Goal: Task Accomplishment & Management: Complete application form

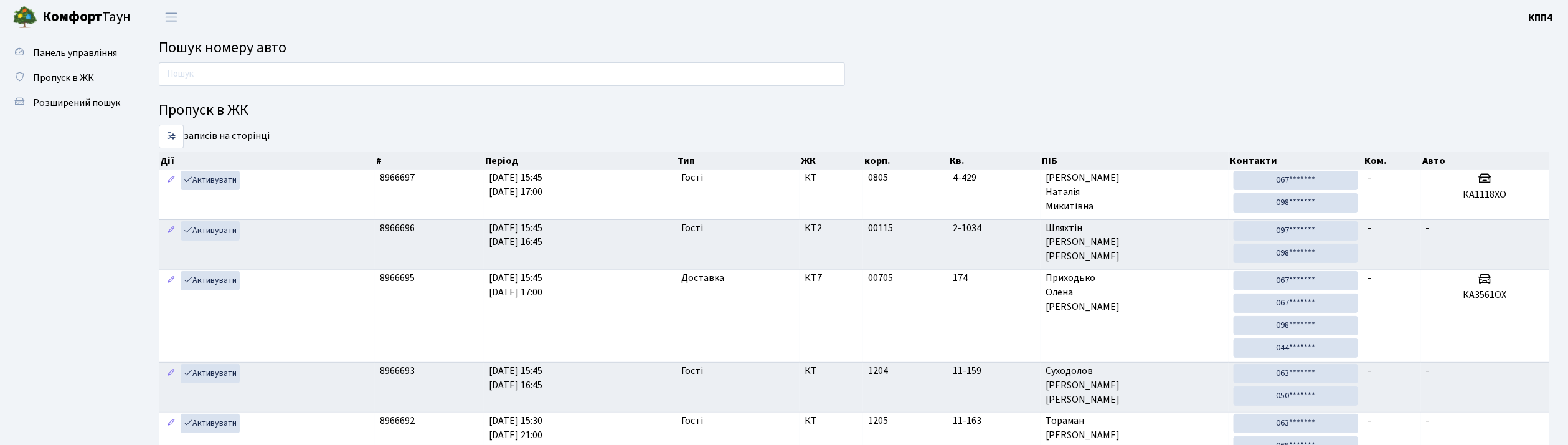
drag, startPoint x: 0, startPoint y: 0, endPoint x: 327, endPoint y: 75, distance: 335.5
click at [327, 75] on input "text" at bounding box center [502, 74] width 686 height 24
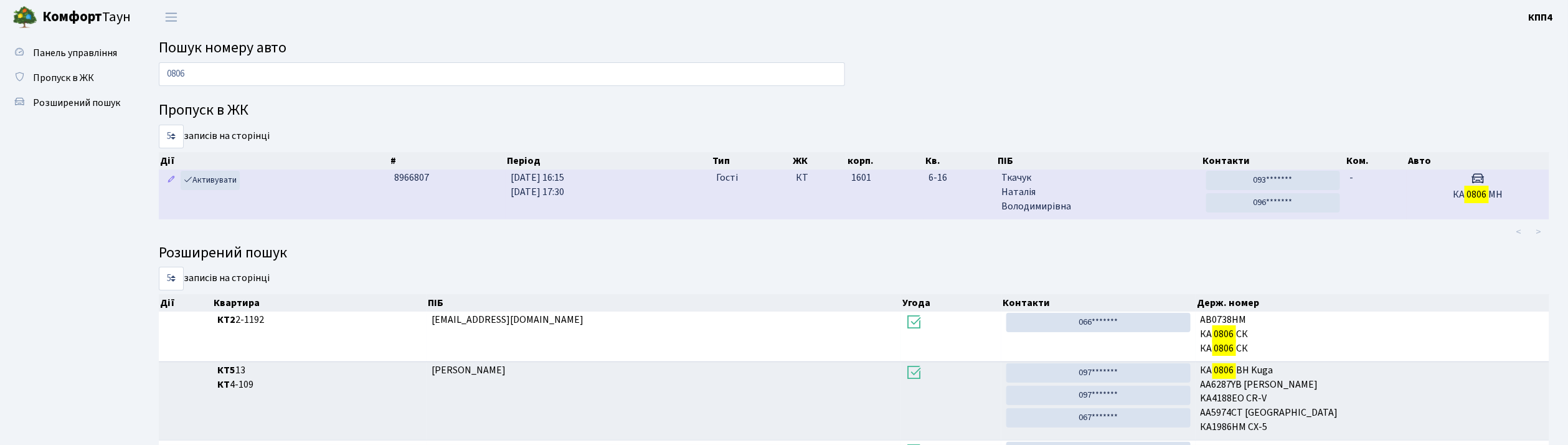
type input "0806"
click at [1148, 188] on span "Ткачук Наталія Володимирівна" at bounding box center [1099, 192] width 194 height 43
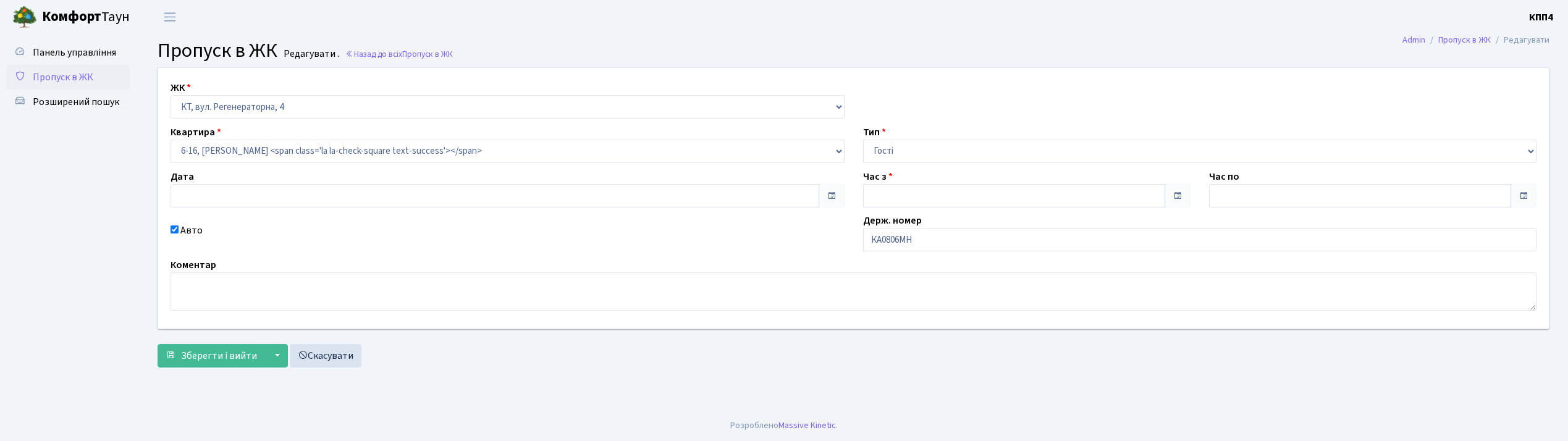
type input "[DATE]"
type input "16:15"
type input "17:30"
checkbox input "true"
click at [938, 235] on input "КА0806МН" at bounding box center [1200, 239] width 674 height 24
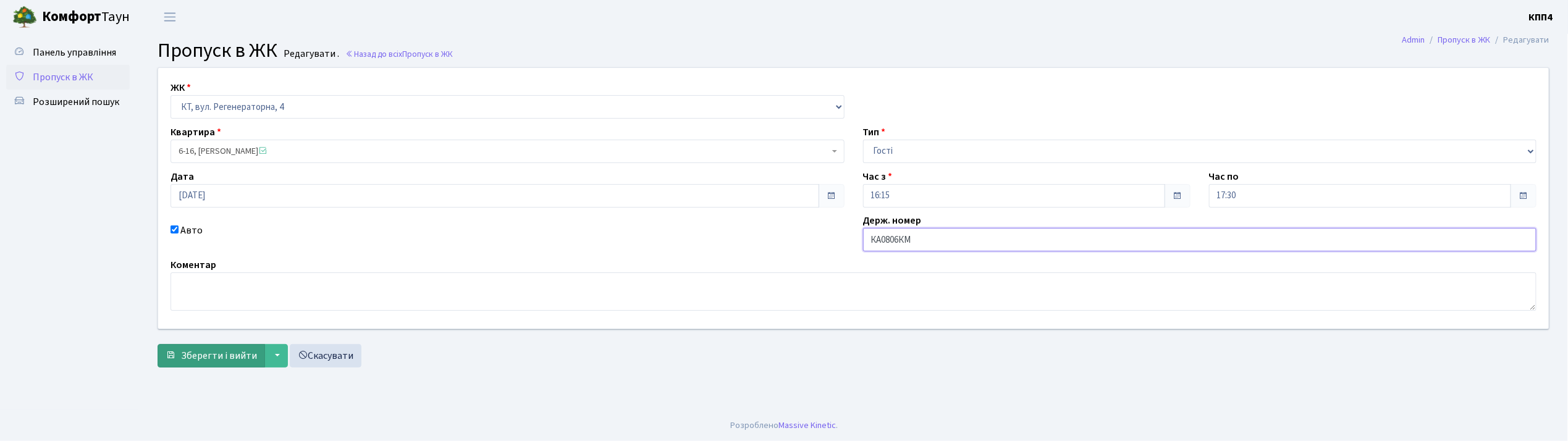
type input "КА0806КМ"
click at [223, 356] on span "Зберегти і вийти" at bounding box center [219, 355] width 76 height 13
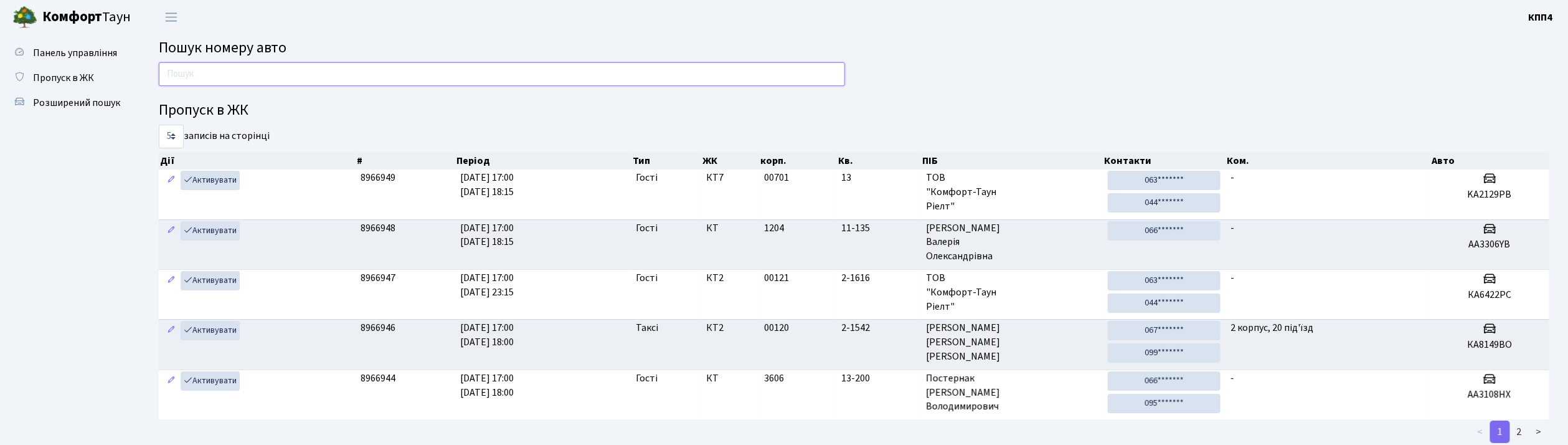
click at [285, 74] on input "text" at bounding box center [502, 74] width 686 height 24
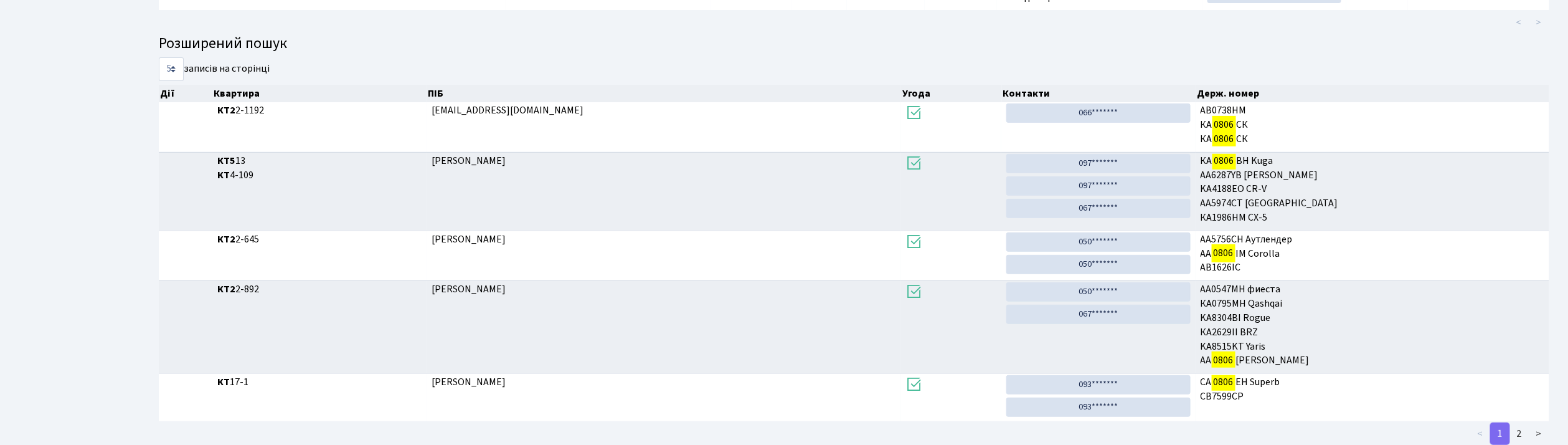
scroll to position [243, 0]
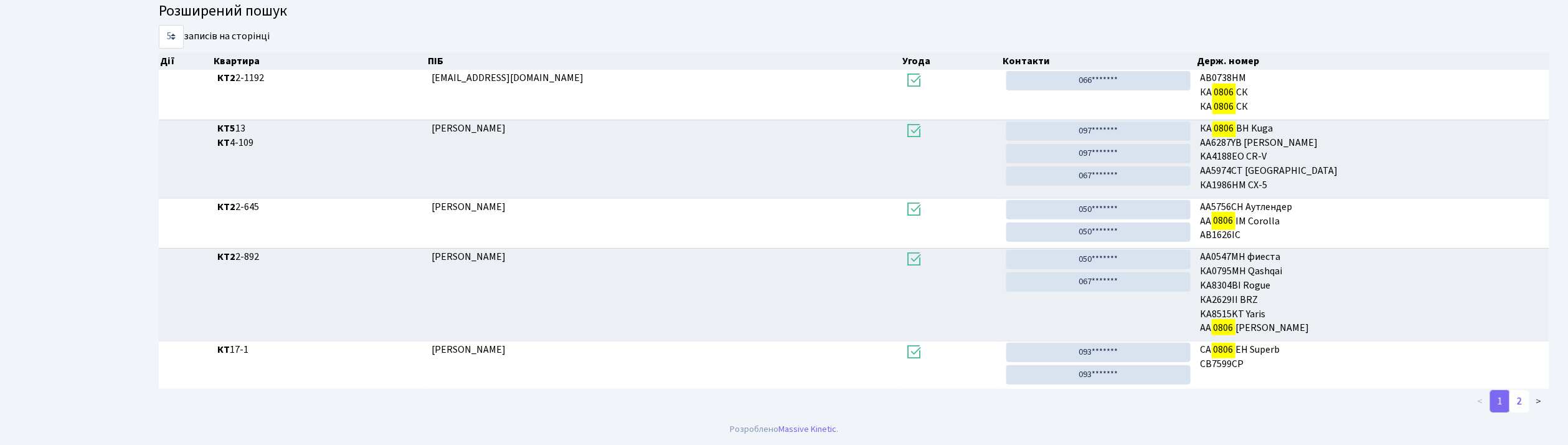
click at [1518, 404] on link "2" at bounding box center [1520, 401] width 20 height 23
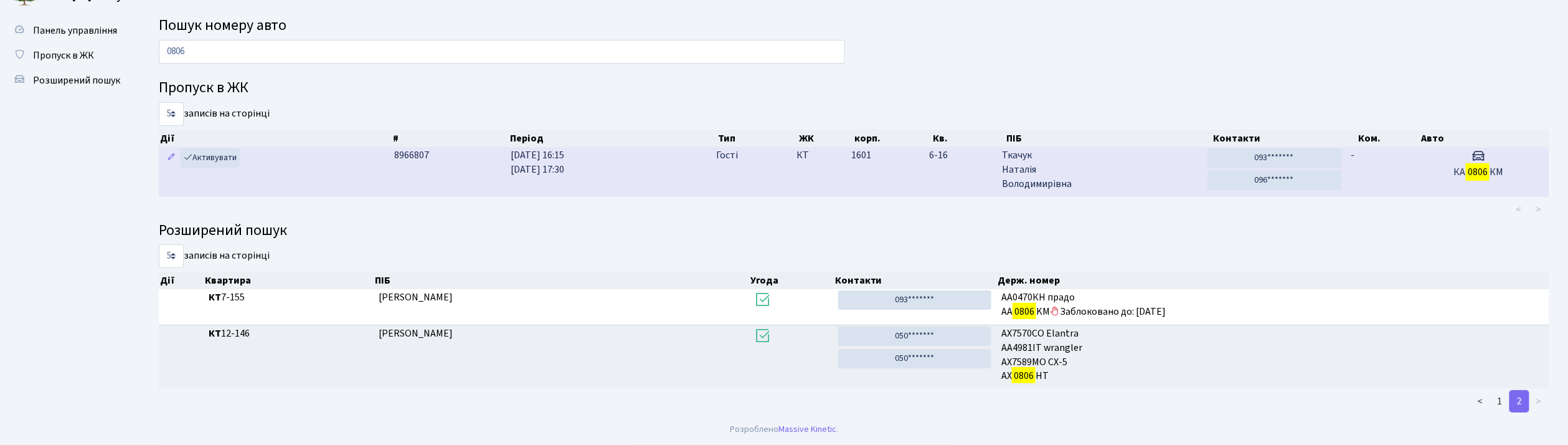
scroll to position [0, 0]
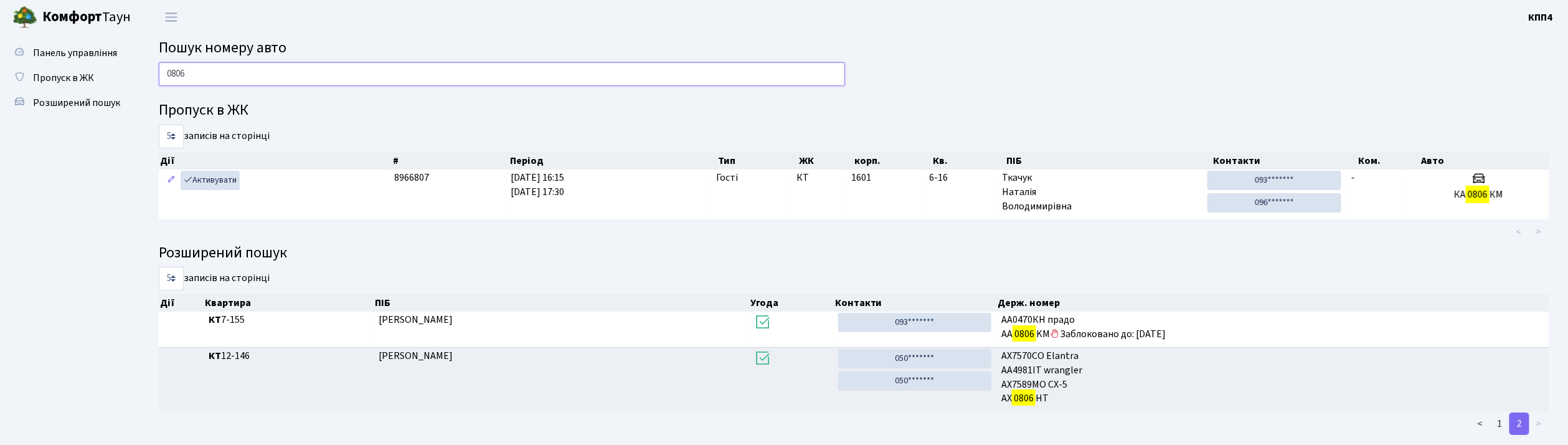
click at [233, 75] on input "0806" at bounding box center [502, 74] width 686 height 24
type input "0"
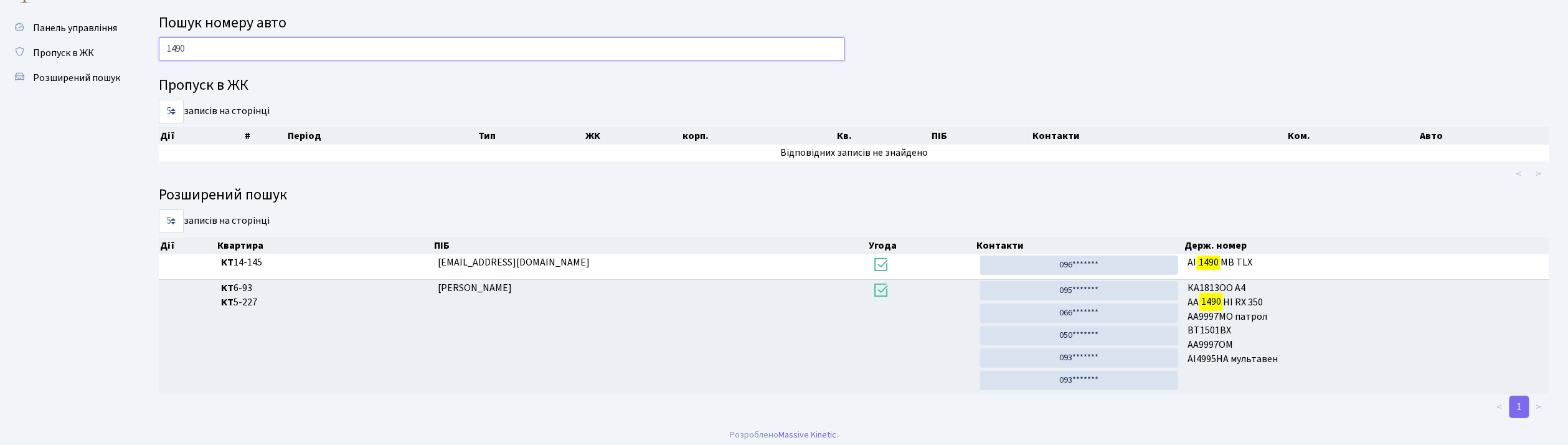
scroll to position [32, 0]
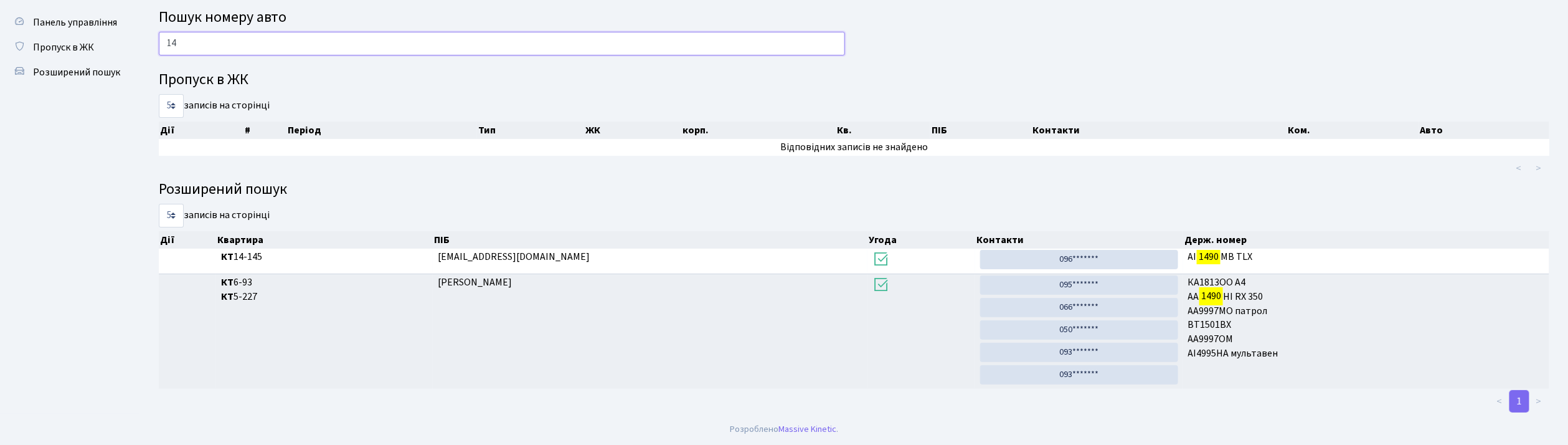
type input "1"
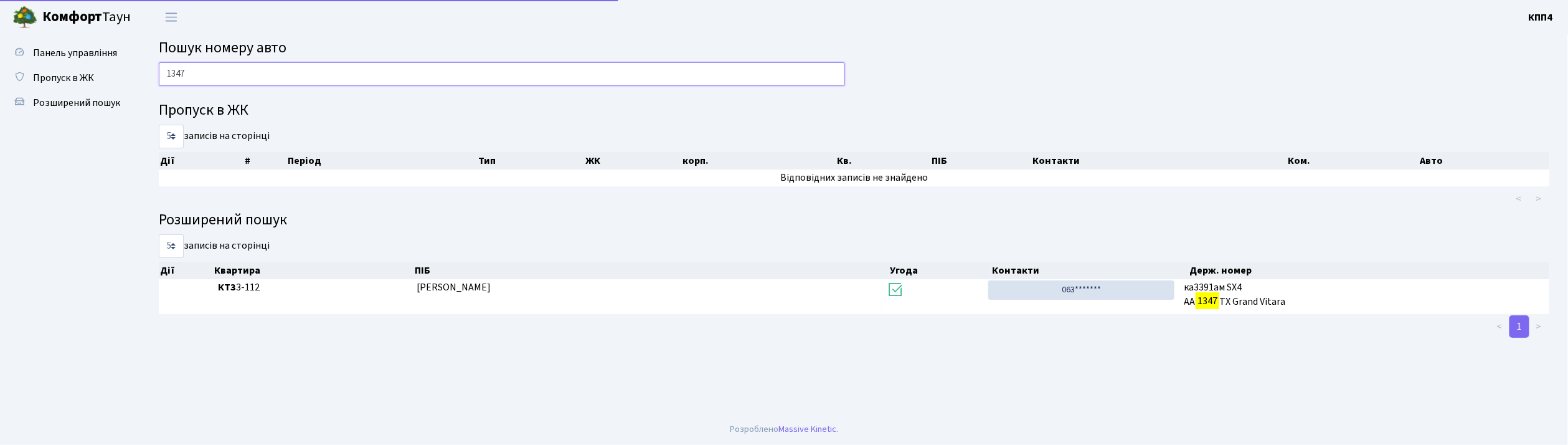
scroll to position [0, 0]
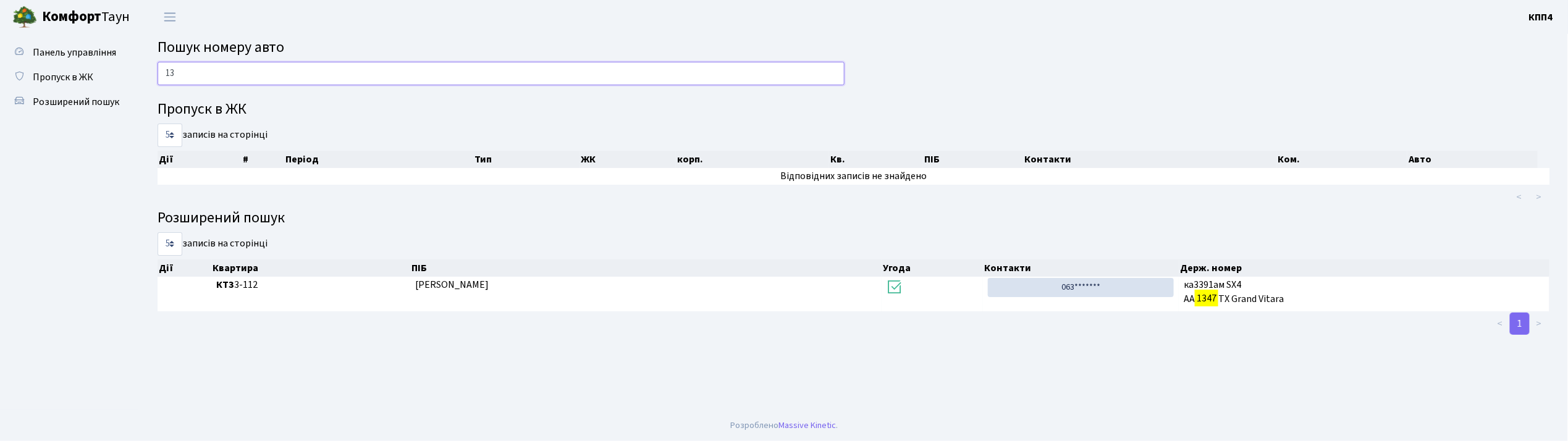
type input "1"
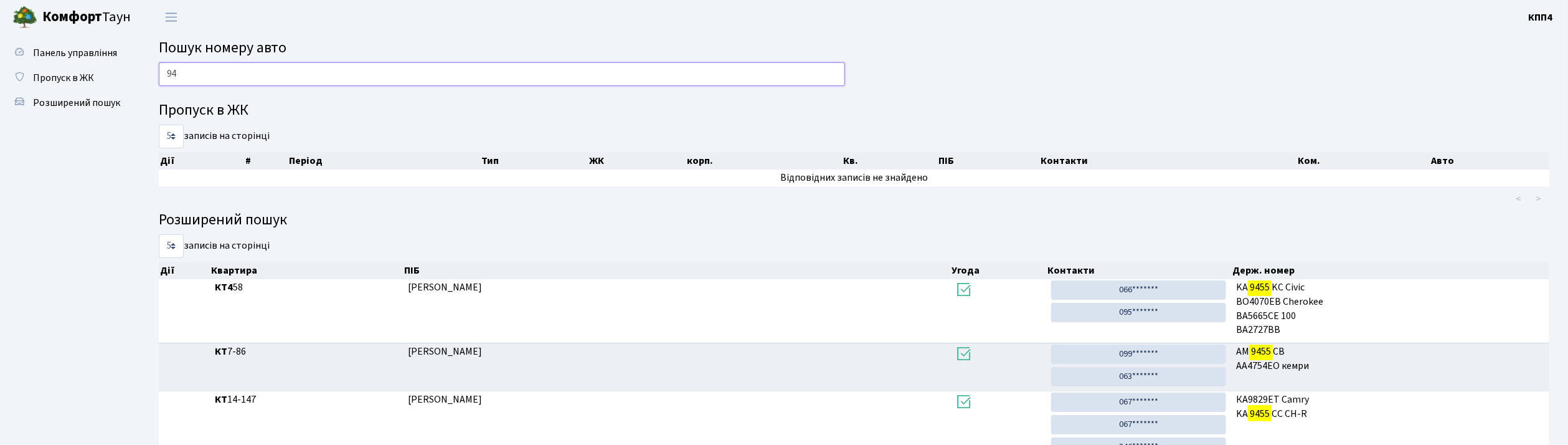
type input "9"
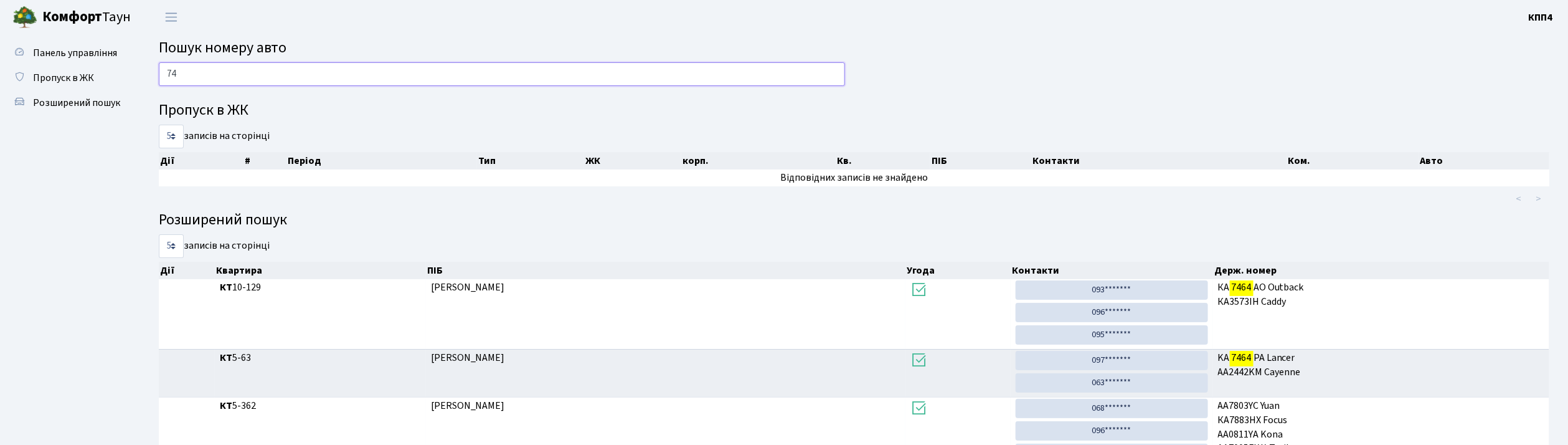
type input "7"
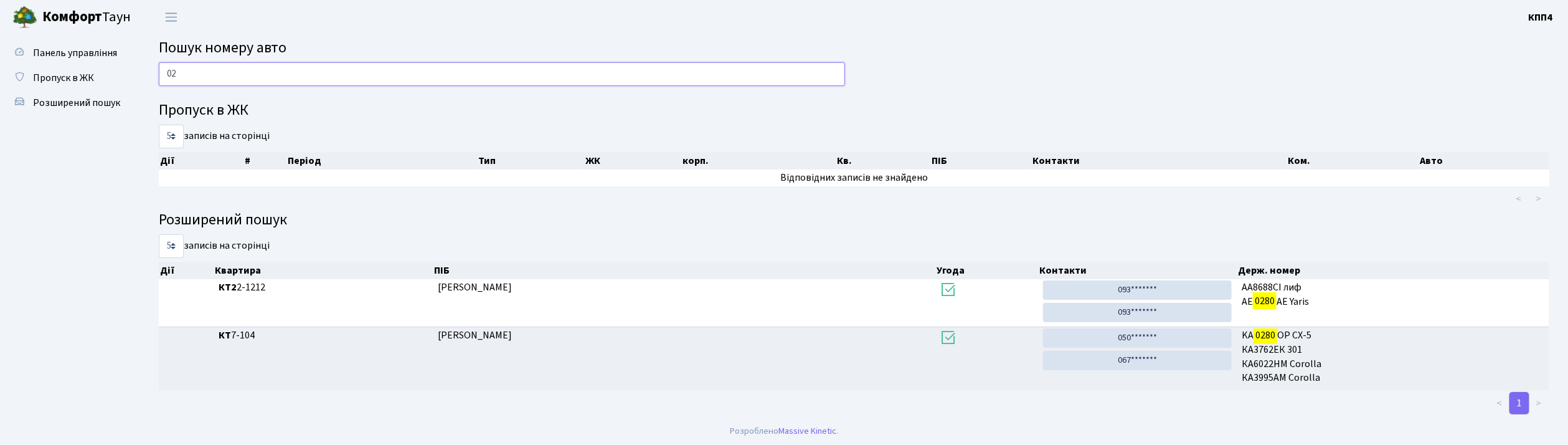
type input "0"
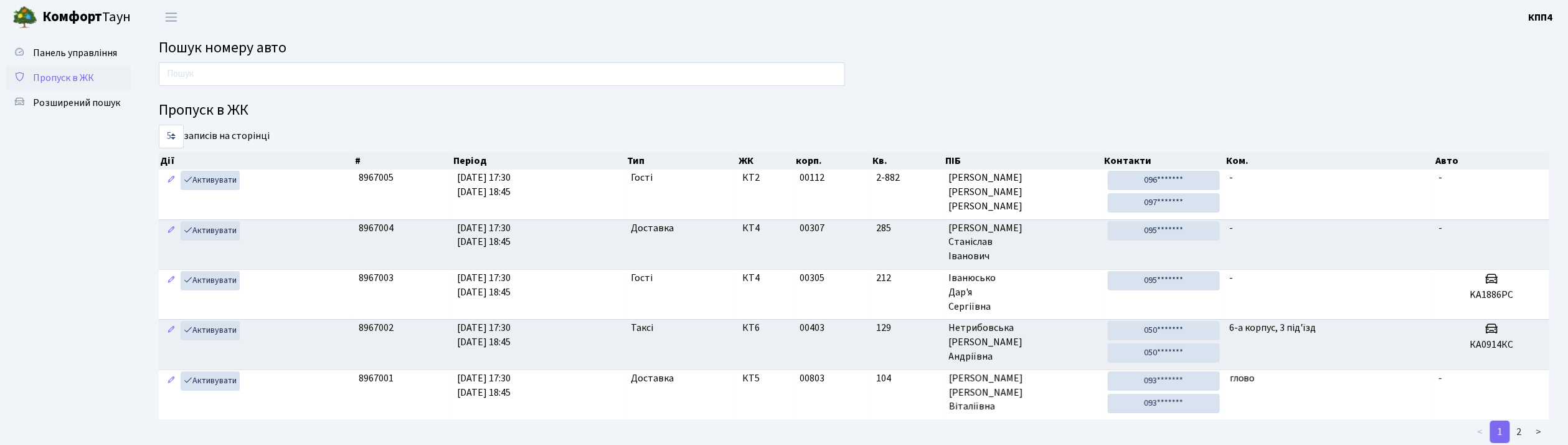
click at [91, 77] on span "Пропуск в ЖК" at bounding box center [63, 78] width 61 height 14
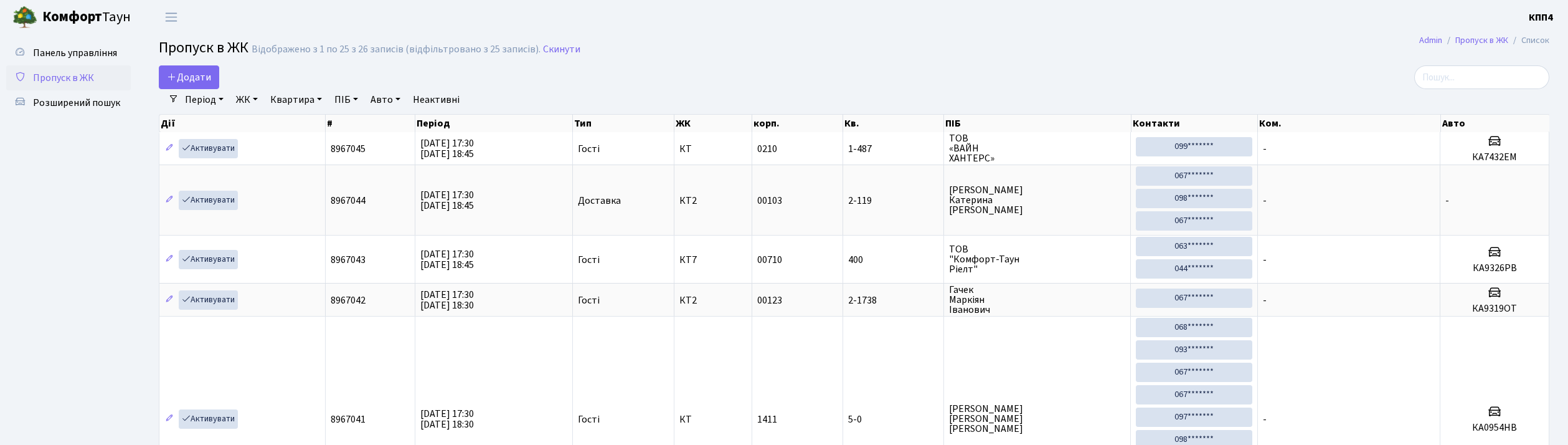
select select "25"
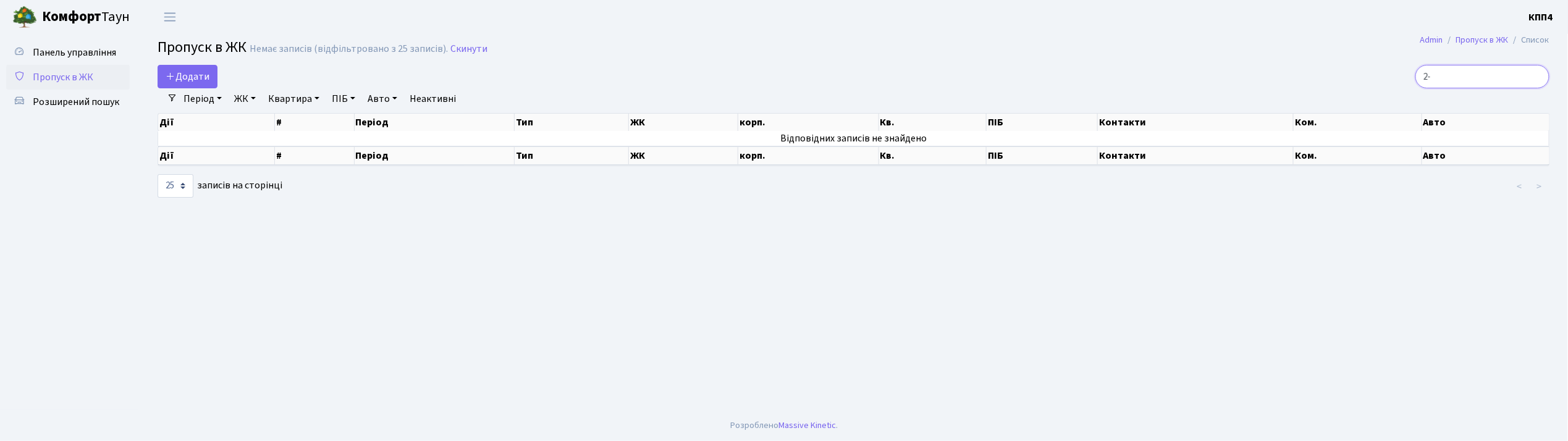
type input "2"
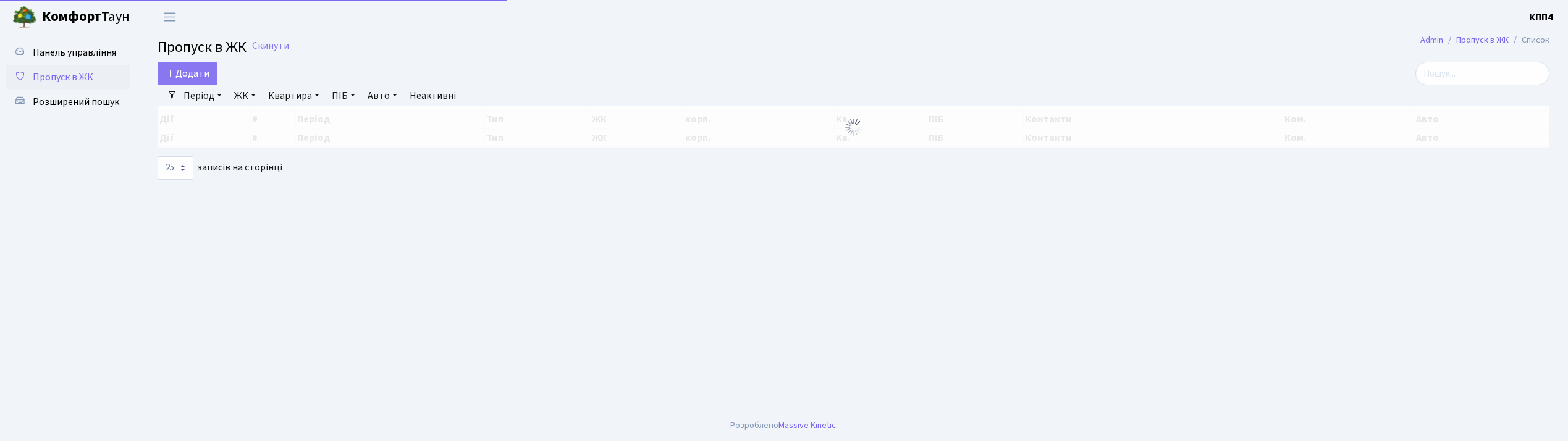
select select "25"
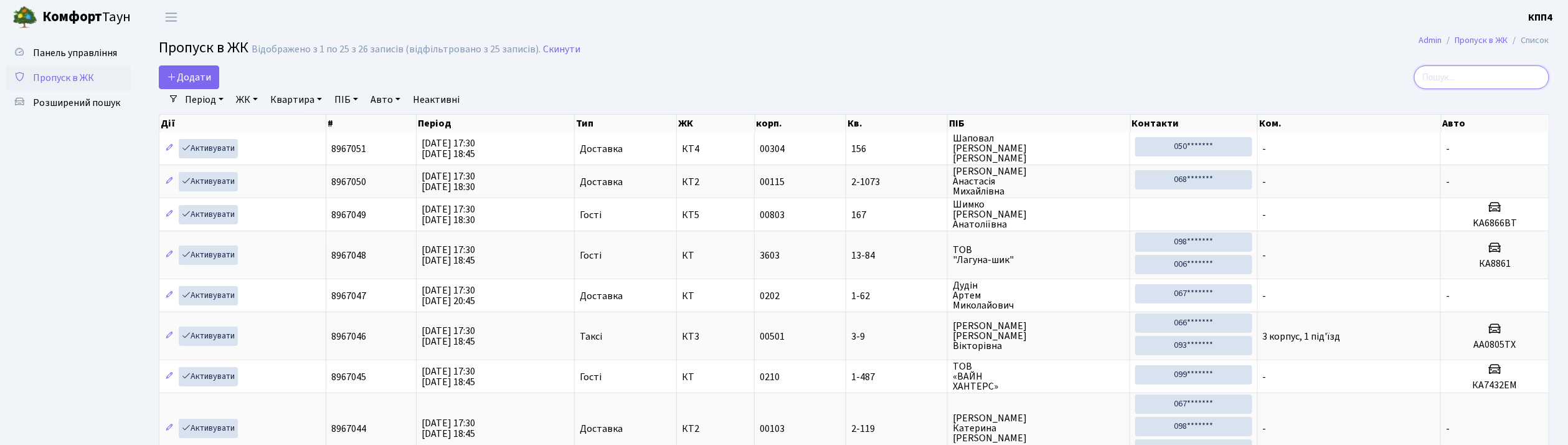
click at [1468, 83] on input "search" at bounding box center [1481, 77] width 135 height 24
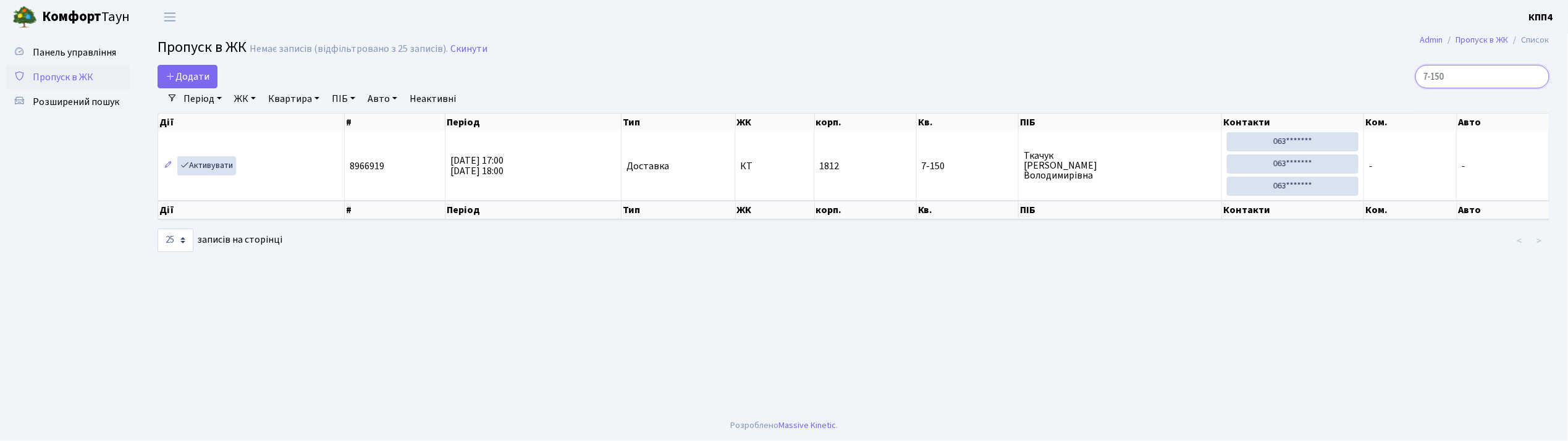
type input "7-150"
click at [107, 46] on span "Панель управління" at bounding box center [74, 52] width 83 height 13
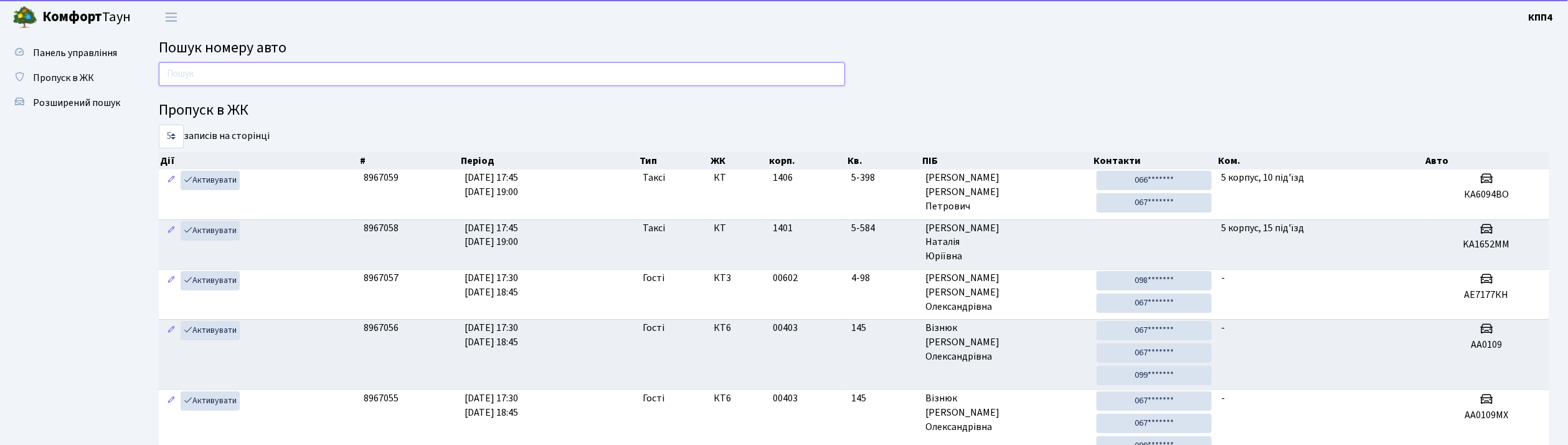
click at [195, 69] on input "text" at bounding box center [502, 74] width 686 height 24
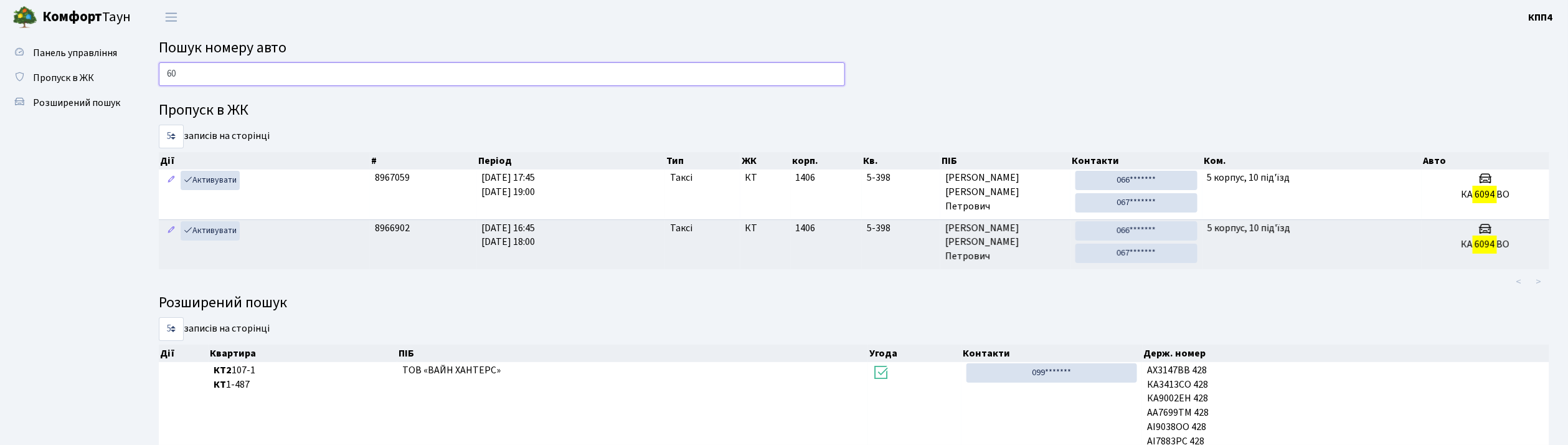
type input "6"
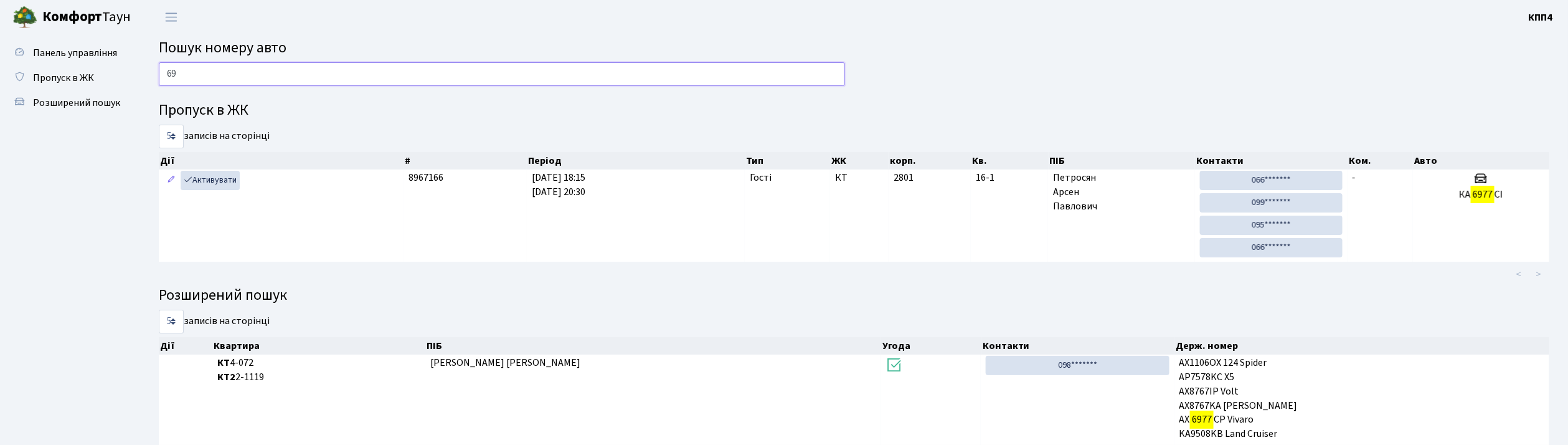
type input "6"
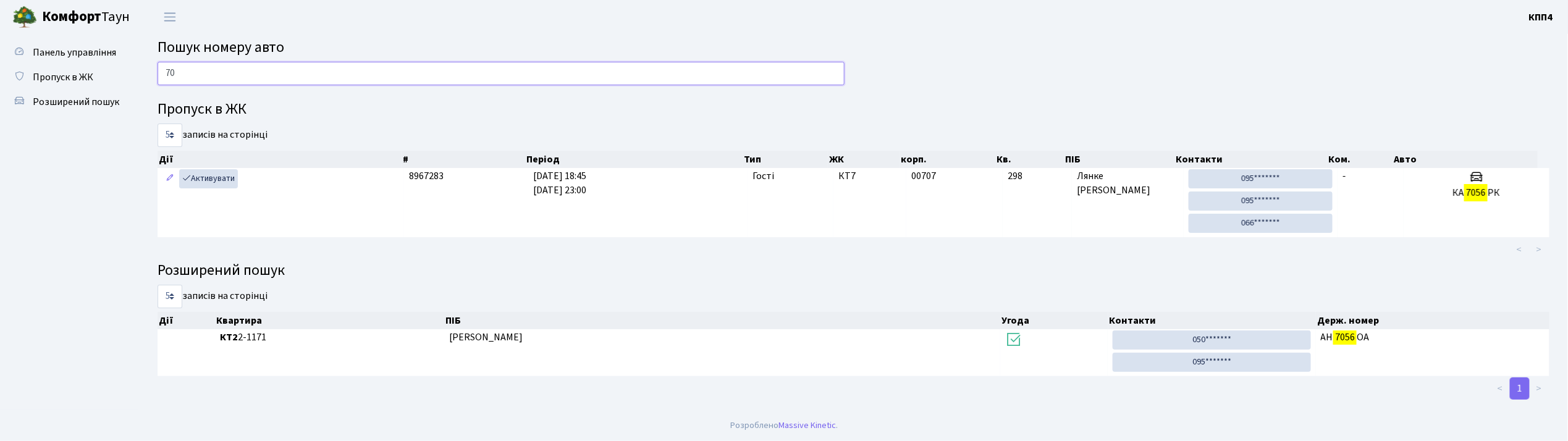
type input "7"
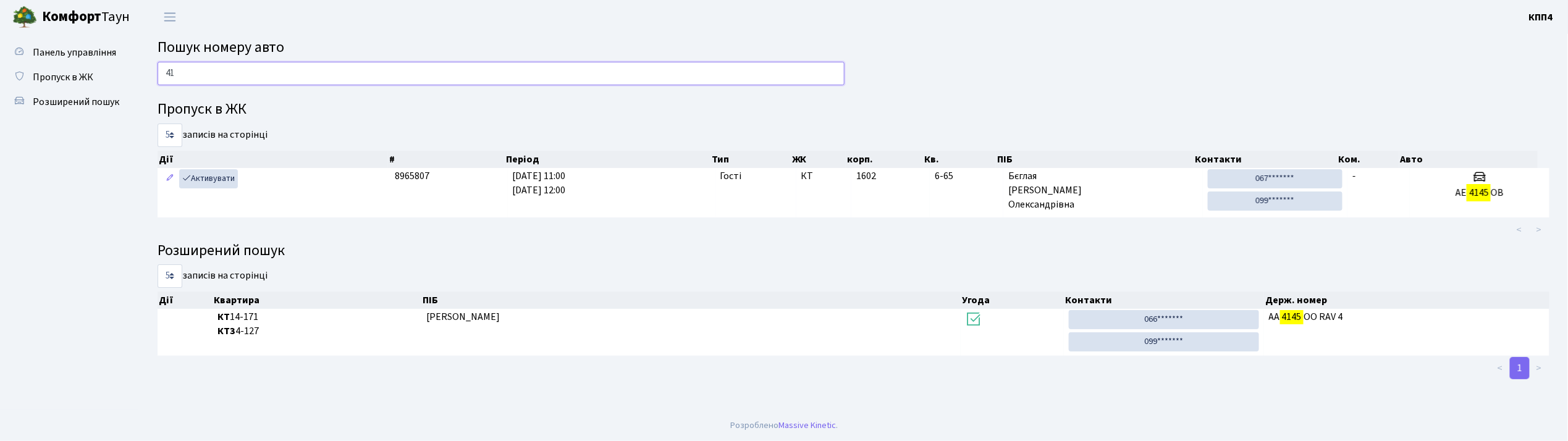
type input "4"
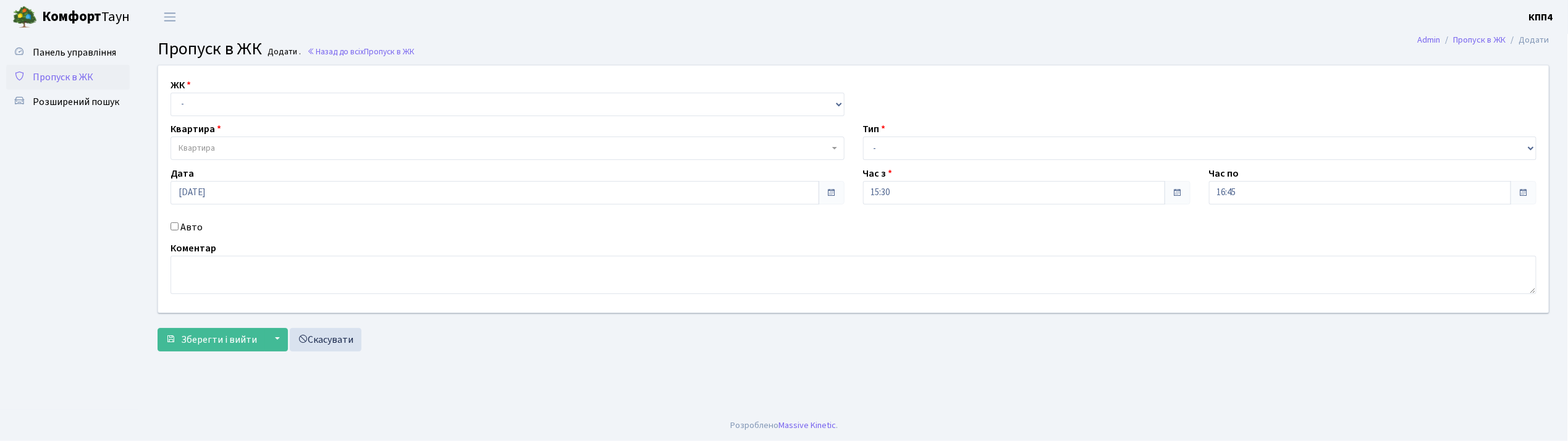
click at [175, 226] on input "Авто" at bounding box center [175, 226] width 8 height 8
checkbox input "true"
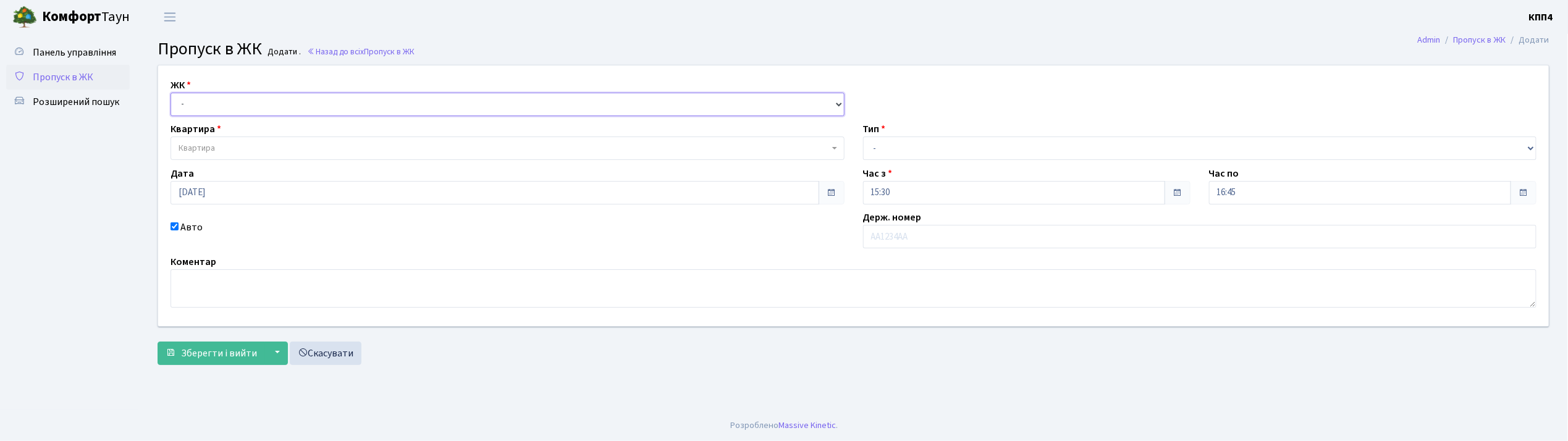
click at [408, 107] on select "- КТ, вул. Регенераторна, 4 КТ2, просп. [STREET_ADDRESS] [STREET_ADDRESS] [PERS…" at bounding box center [507, 104] width 674 height 24
select select "302"
click at [171, 92] on select "- КТ, вул. Регенераторна, 4 КТ2, просп. [STREET_ADDRESS] [STREET_ADDRESS] [PERS…" at bounding box center [507, 104] width 674 height 24
select select
click at [359, 142] on span "Квартира" at bounding box center [507, 148] width 674 height 24
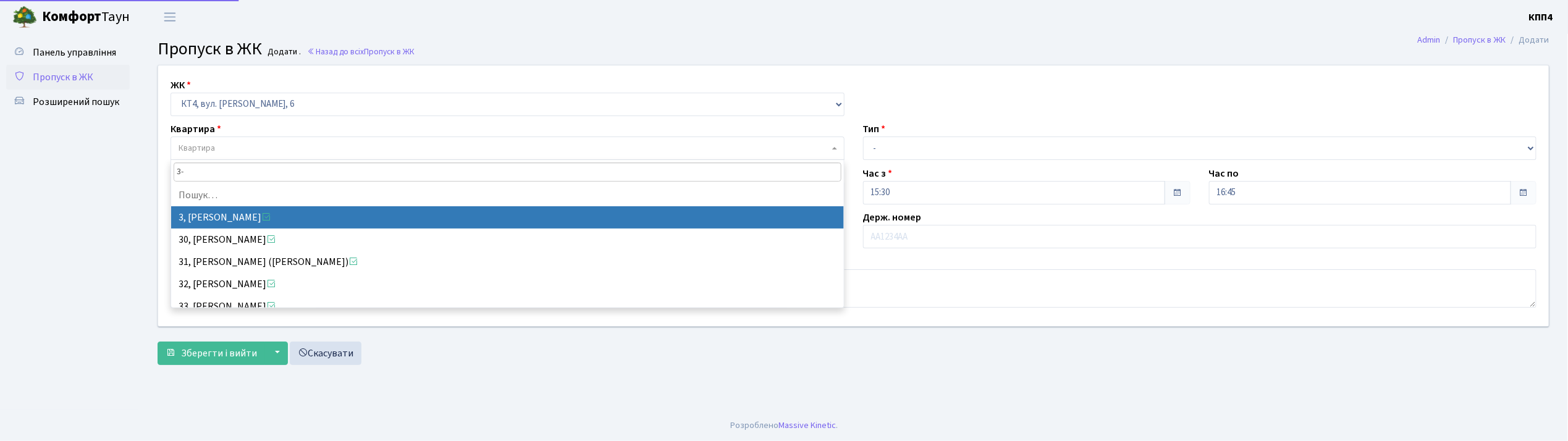
type input "3"
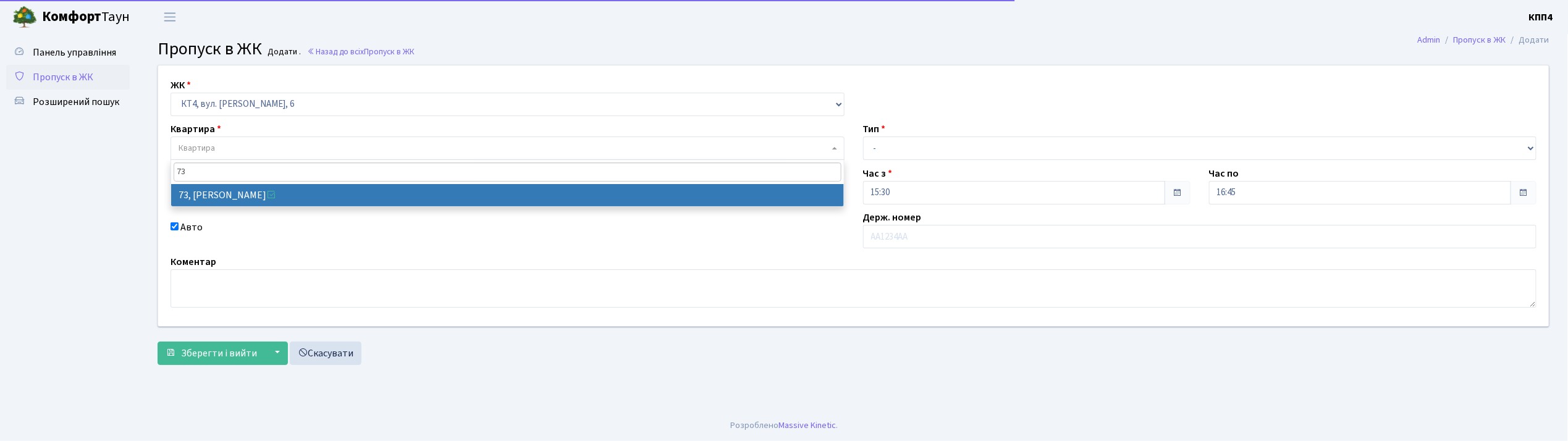
type input "73"
select select "16801"
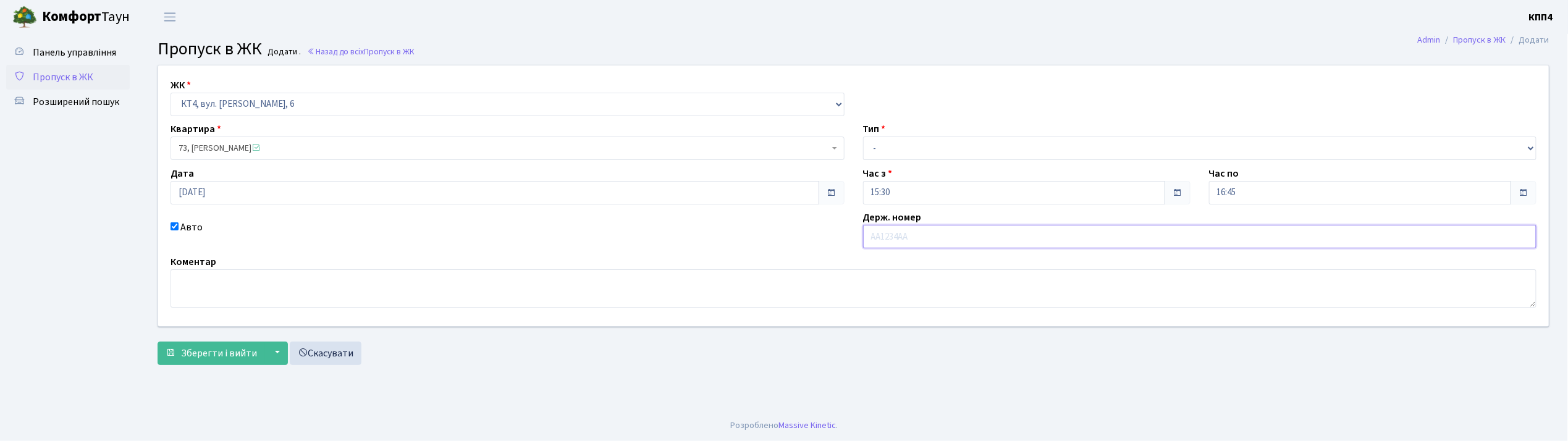
click at [908, 235] on input "text" at bounding box center [1200, 237] width 674 height 24
type input "АВ8498ІТ"
click at [905, 154] on select "- Доставка Таксі Гості Сервіс" at bounding box center [1200, 148] width 674 height 24
click at [863, 137] on select "- Доставка Таксі Гості Сервіс" at bounding box center [1200, 148] width 674 height 24
drag, startPoint x: 932, startPoint y: 144, endPoint x: 926, endPoint y: 152, distance: 10.0
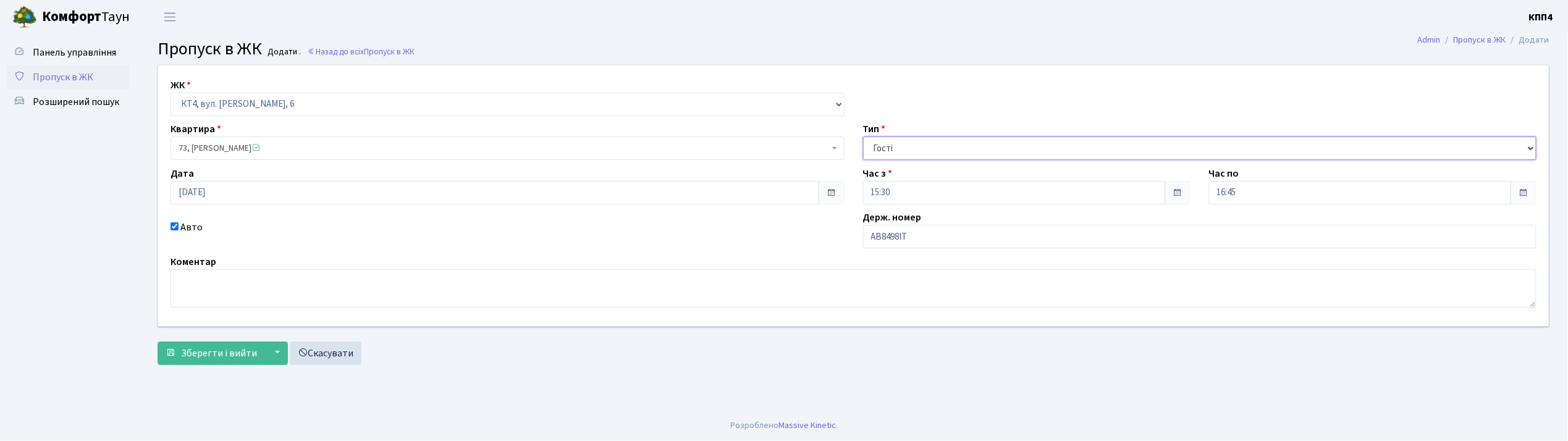
click at [932, 144] on select "- Доставка Таксі Гості Сервіс" at bounding box center [1200, 148] width 674 height 24
select select "2"
click at [863, 137] on select "- Доставка Таксі Гості Сервіс" at bounding box center [1200, 148] width 674 height 24
click at [235, 353] on span "Зберегти і вийти" at bounding box center [219, 353] width 76 height 13
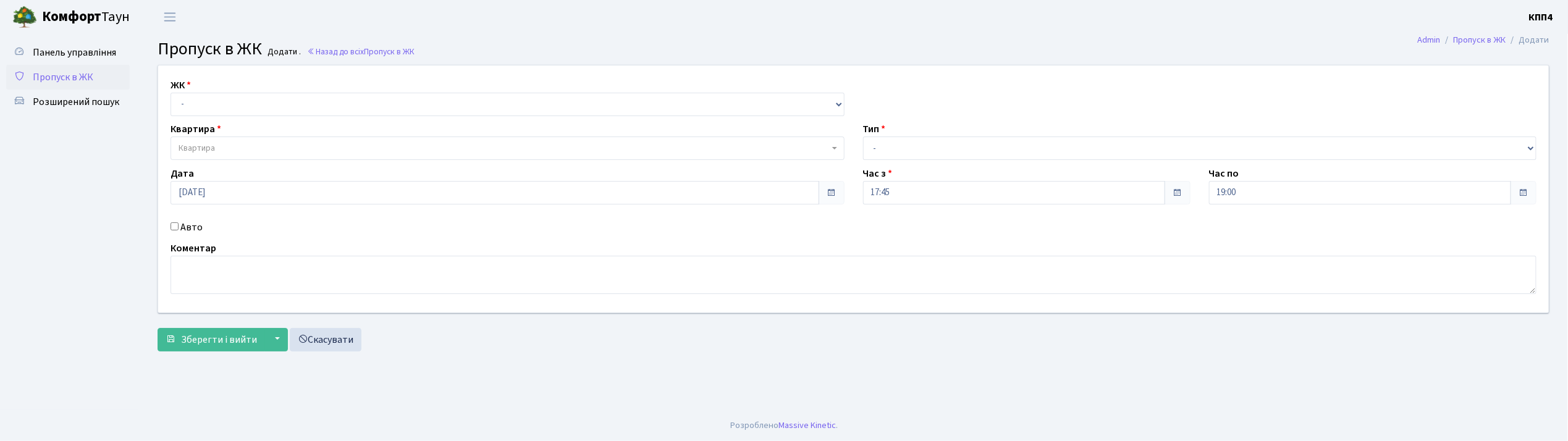
click at [172, 226] on input "Авто" at bounding box center [175, 226] width 8 height 8
checkbox input "true"
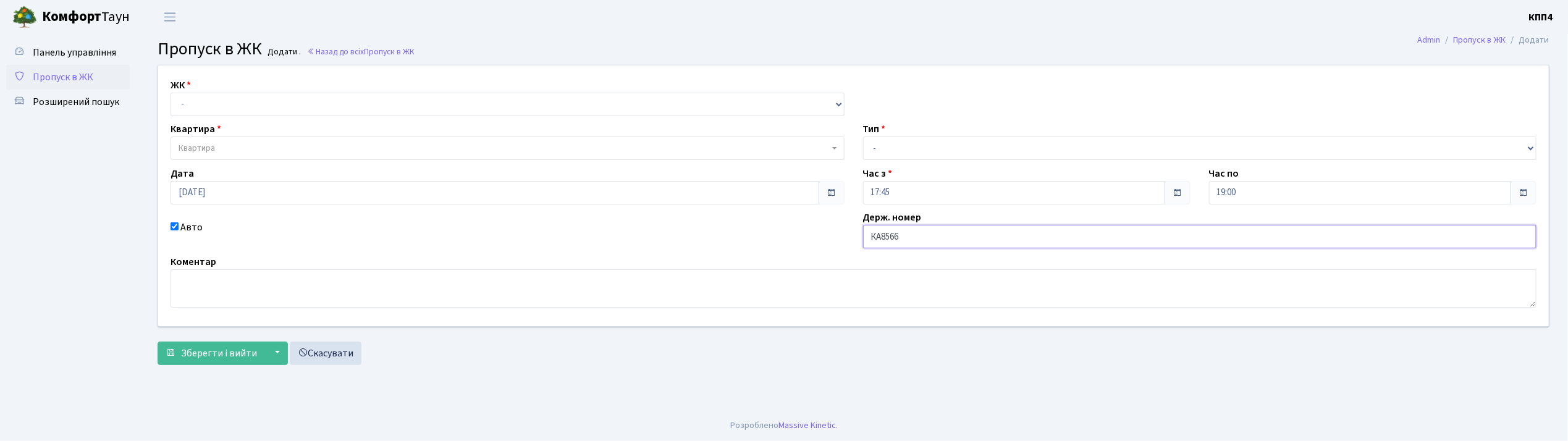
type input "КА8566ІН"
click at [244, 108] on select "- КТ, вул. Регенераторна, 4 КТ2, просп. [STREET_ADDRESS] [STREET_ADDRESS] [PERS…" at bounding box center [507, 104] width 674 height 24
select select "271"
click at [171, 92] on select "- КТ, вул. Регенераторна, 4 КТ2, просп. Соборності, 17 КТ3, вул. Березнева, 16 …" at bounding box center [507, 104] width 674 height 24
select select
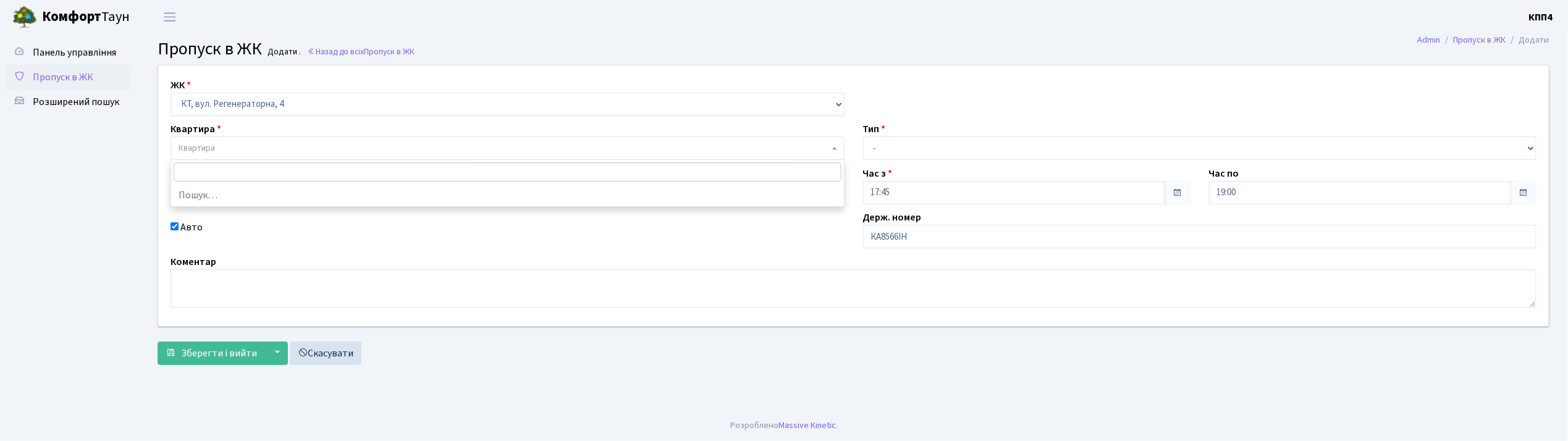
click at [239, 141] on span "Квартира" at bounding box center [507, 148] width 674 height 24
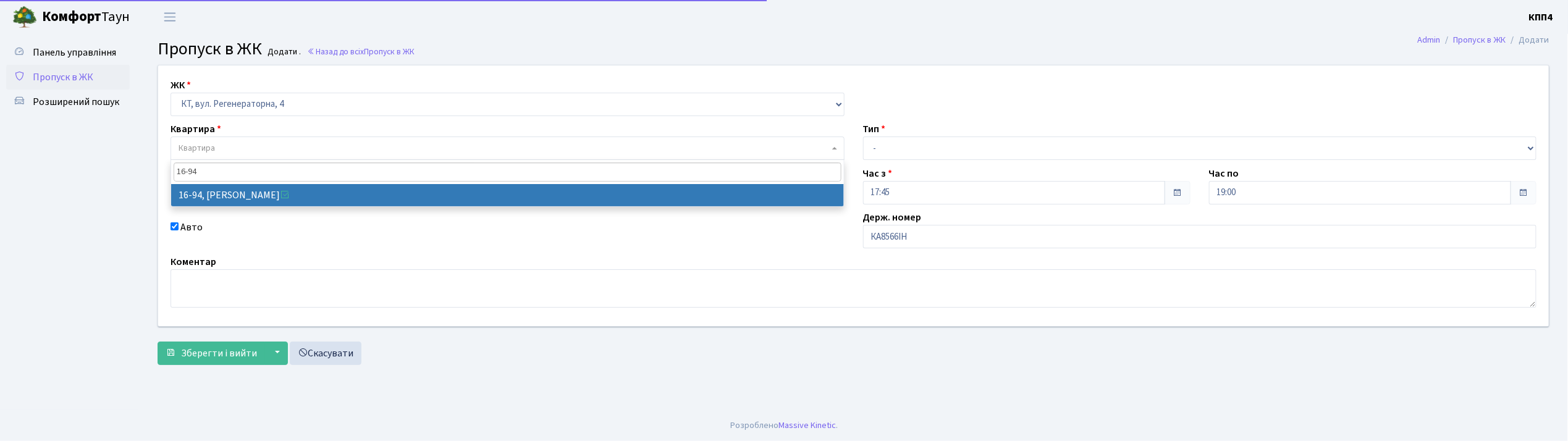
type input "16-94"
select select "8655"
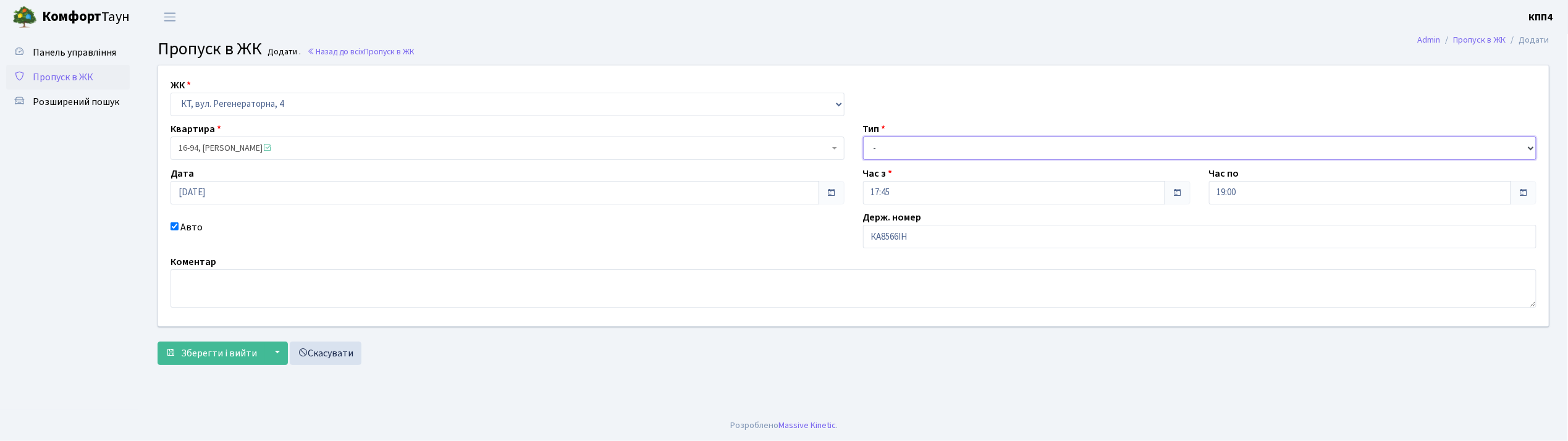
click at [923, 146] on select "- Доставка Таксі Гості Сервіс" at bounding box center [1200, 148] width 674 height 24
select select "2"
click at [863, 137] on select "- Доставка Таксі Гості Сервіс" at bounding box center [1200, 148] width 674 height 24
click at [237, 357] on span "Зберегти і вийти" at bounding box center [219, 353] width 76 height 13
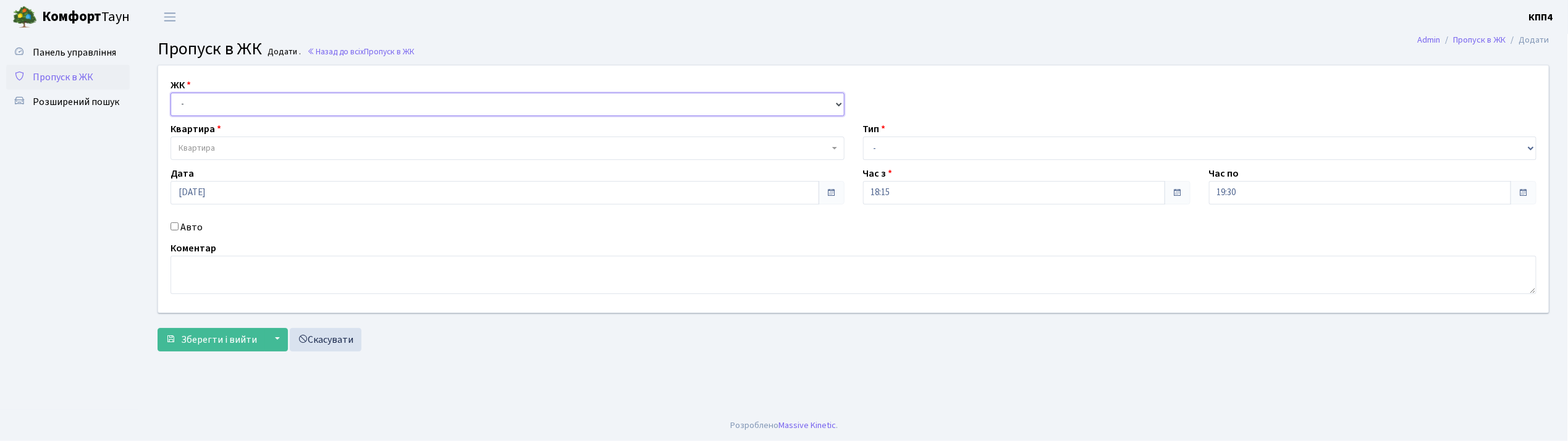
click at [198, 101] on select "- КТ, вул. Регенераторна, 4 КТ2, просп. Соборності, 17 КТ3, вул. Березнева, 16 …" at bounding box center [507, 104] width 674 height 24
select select "296"
click at [171, 92] on select "- КТ, вул. Регенераторна, 4 КТ2, просп. Соборності, 17 КТ3, вул. Березнева, 16 …" at bounding box center [507, 104] width 674 height 24
select select
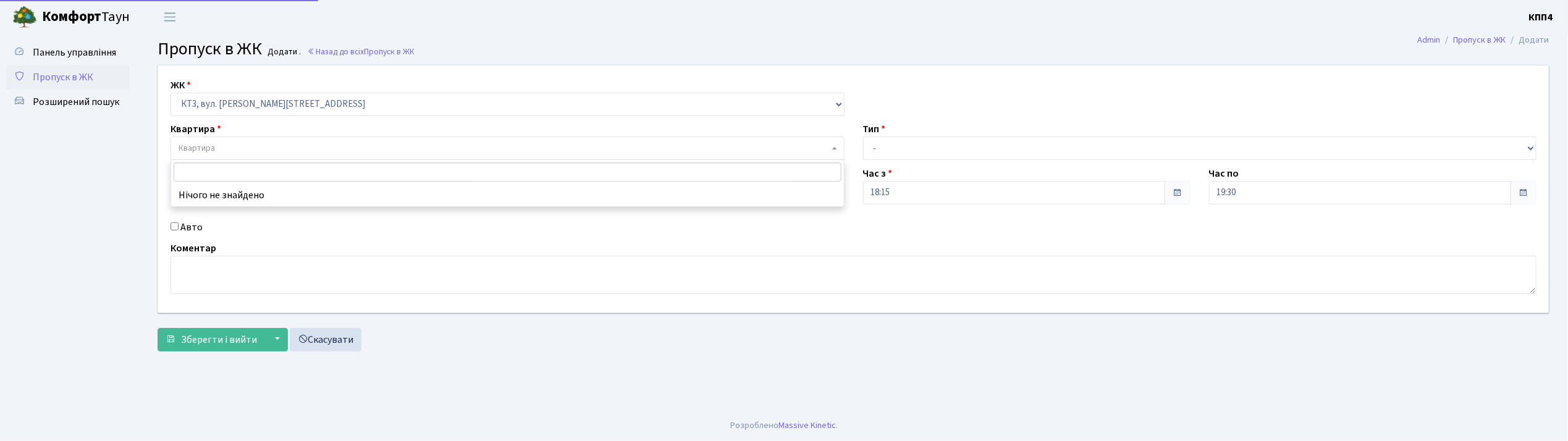
click at [203, 154] on span "Квартира" at bounding box center [196, 148] width 37 height 12
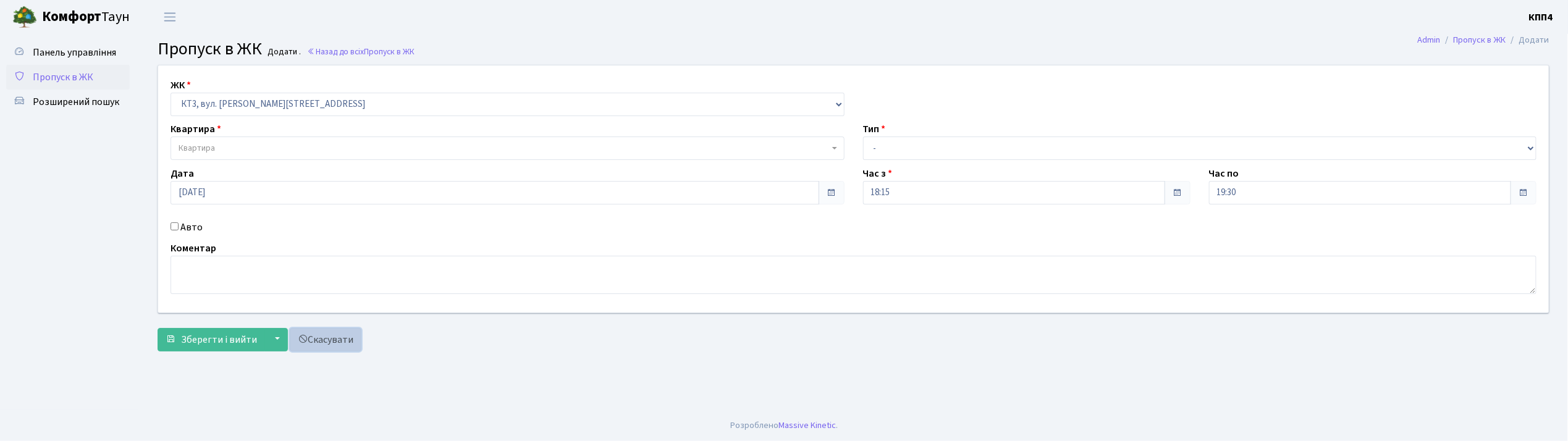
click at [323, 337] on link "Скасувати" at bounding box center [326, 339] width 72 height 24
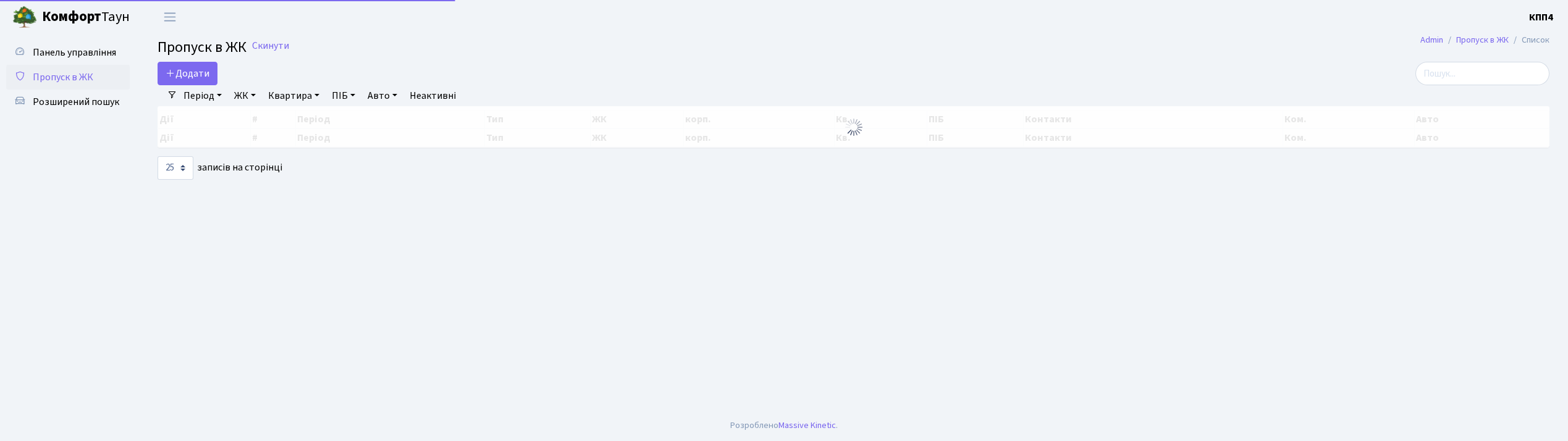
select select "25"
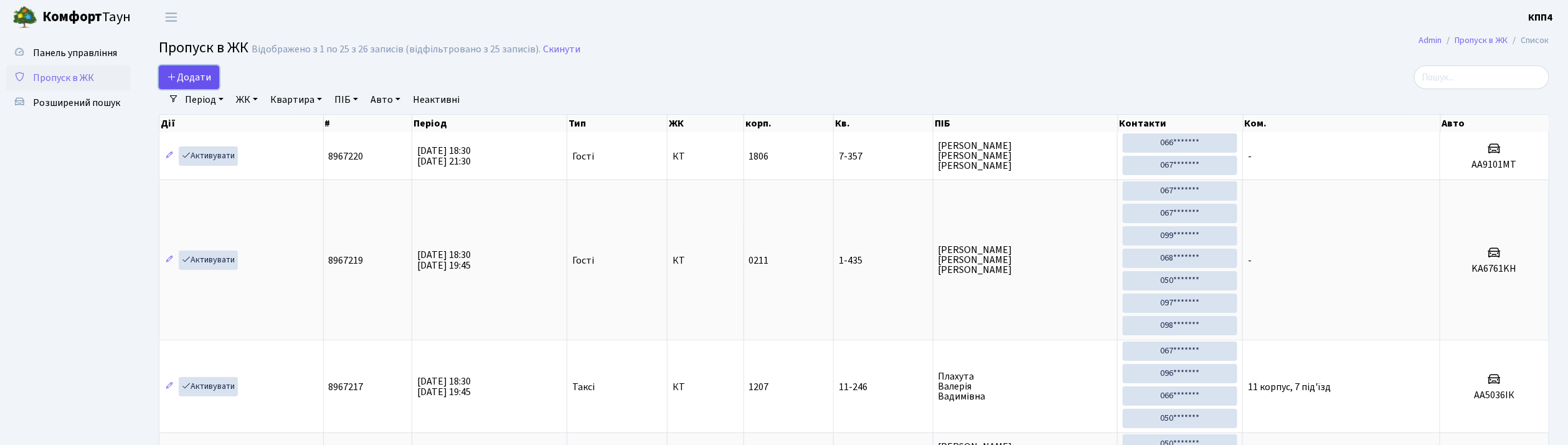
click at [206, 80] on span "Додати" at bounding box center [189, 77] width 44 height 14
